Goal: Task Accomplishment & Management: Complete application form

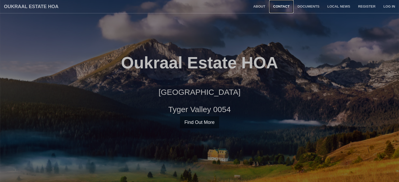
click at [284, 8] on link "Contact" at bounding box center [281, 6] width 24 height 13
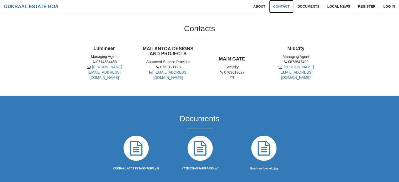
scroll to position [246, 0]
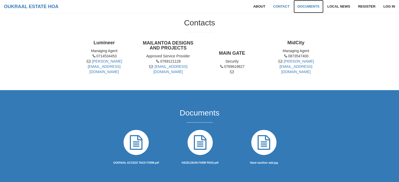
click at [313, 6] on link "Documents" at bounding box center [308, 6] width 30 height 13
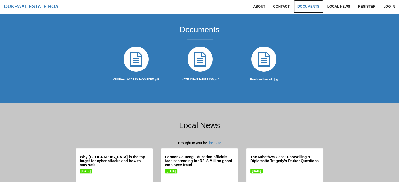
scroll to position [331, 0]
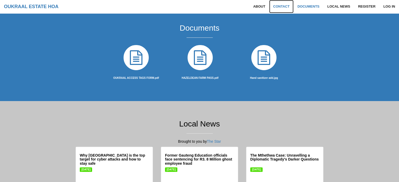
click at [277, 5] on link "Contact" at bounding box center [281, 6] width 24 height 13
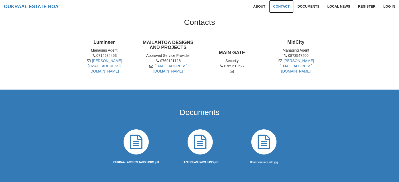
scroll to position [246, 0]
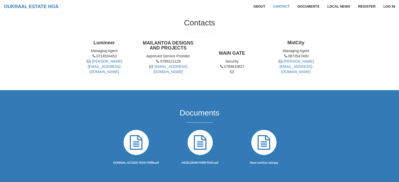
click at [232, 70] on icon at bounding box center [231, 72] width 5 height 4
click at [258, 6] on link "About" at bounding box center [259, 6] width 20 height 13
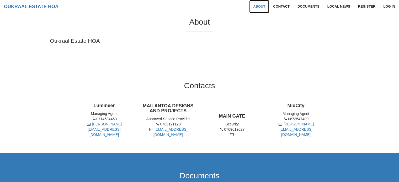
scroll to position [182, 0]
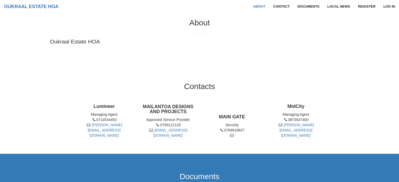
click at [92, 40] on p "Oukraal Estate HOA" at bounding box center [199, 42] width 299 height 8
click at [46, 5] on link "Oukraal Estate HOA" at bounding box center [31, 6] width 62 height 13
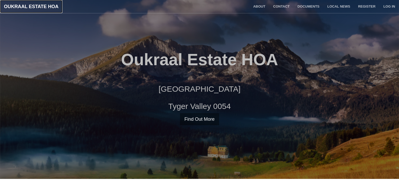
scroll to position [0, 0]
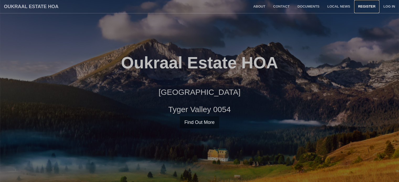
click at [371, 5] on link "Register" at bounding box center [366, 6] width 25 height 13
